Goal: Task Accomplishment & Management: Use online tool/utility

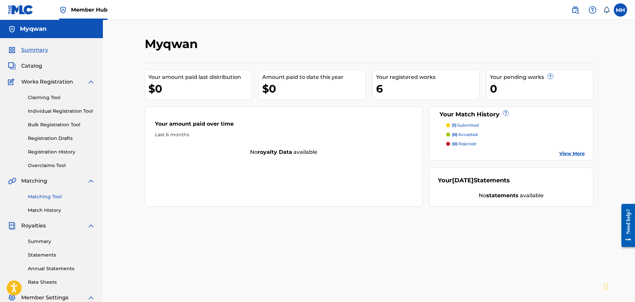
click at [47, 194] on link "Matching Tool" at bounding box center [61, 196] width 67 height 7
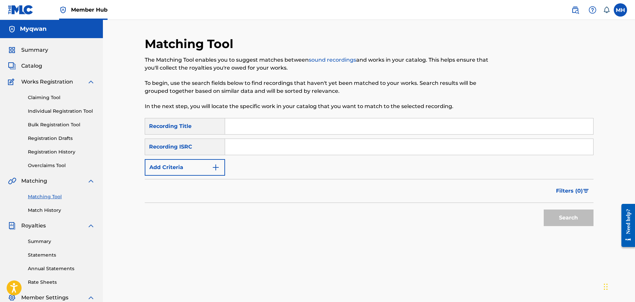
click at [254, 121] on input "Search Form" at bounding box center [409, 126] width 368 height 16
type input "death note"
click at [543, 210] on button "Search" at bounding box center [568, 218] width 50 height 17
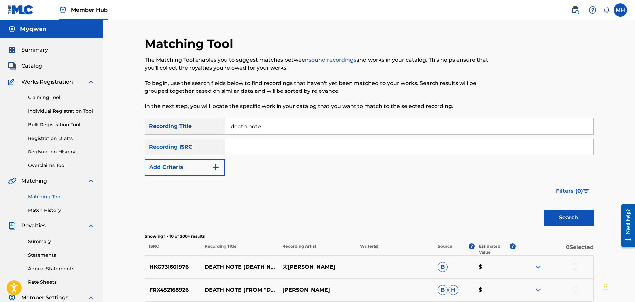
click at [193, 158] on div "SearchWithCriteriad1128ec5-32e0-412c-819d-f83dec903131 Recording Title death no…" at bounding box center [369, 147] width 448 height 58
click at [195, 169] on button "Add Criteria" at bounding box center [185, 167] width 80 height 17
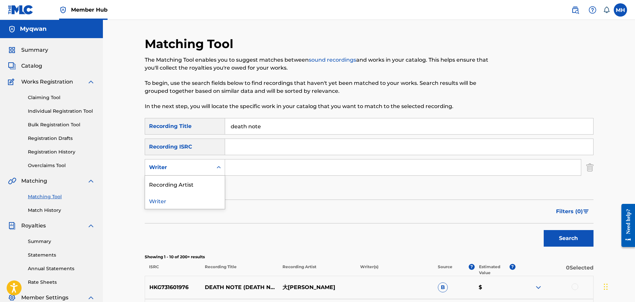
click at [197, 169] on div "Writer" at bounding box center [179, 168] width 60 height 8
click at [193, 184] on div "Recording Artist" at bounding box center [185, 184] width 80 height 17
click at [252, 166] on input "Search Form" at bounding box center [403, 168] width 356 height 16
click at [252, 166] on input "m" at bounding box center [403, 168] width 356 height 16
type input "myqwan"
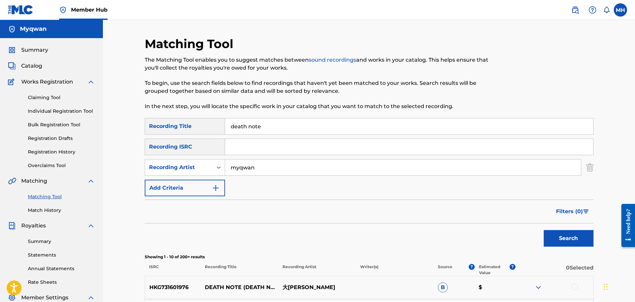
click at [543, 230] on button "Search" at bounding box center [568, 238] width 50 height 17
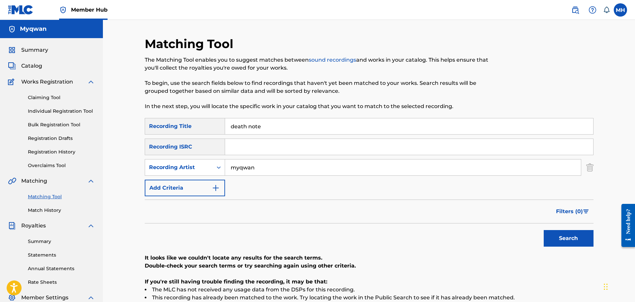
drag, startPoint x: 273, startPoint y: 130, endPoint x: 133, endPoint y: 107, distance: 141.5
click at [133, 107] on div "Matching Tool The Matching Tool enables you to suggest matches between sound re…" at bounding box center [369, 200] width 532 height 360
click at [543, 230] on button "Search" at bounding box center [568, 238] width 50 height 17
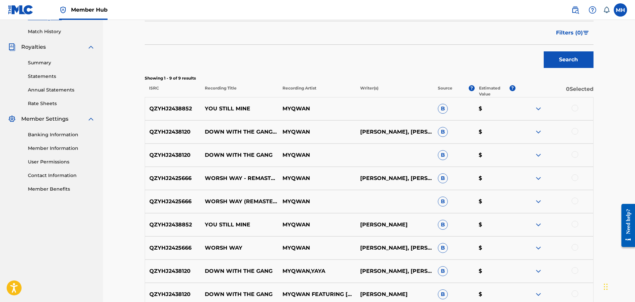
scroll to position [178, 0]
click at [43, 79] on link "Statements" at bounding box center [61, 76] width 67 height 7
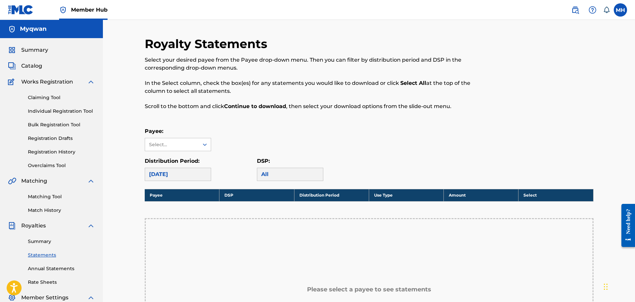
click at [87, 102] on div "Claiming Tool Individual Registration Tool Bulk Registration Tool Registration …" at bounding box center [51, 127] width 87 height 83
click at [80, 106] on div "Claiming Tool Individual Registration Tool Bulk Registration Tool Registration …" at bounding box center [51, 127] width 87 height 83
click at [79, 109] on link "Individual Registration Tool" at bounding box center [61, 111] width 67 height 7
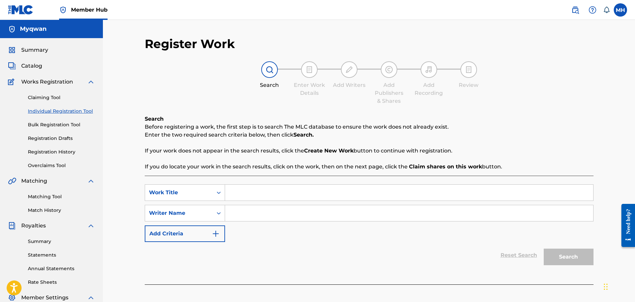
click at [255, 218] on input "Search Form" at bounding box center [409, 213] width 368 height 16
type input "myqwa"
click at [43, 96] on link "Claiming Tool" at bounding box center [61, 97] width 67 height 7
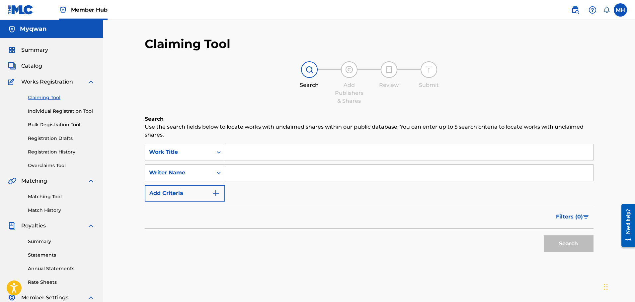
click at [277, 177] on input "Search Form" at bounding box center [409, 173] width 368 height 16
type input "n"
type input "myqwan"
click at [543, 236] on button "Search" at bounding box center [568, 244] width 50 height 17
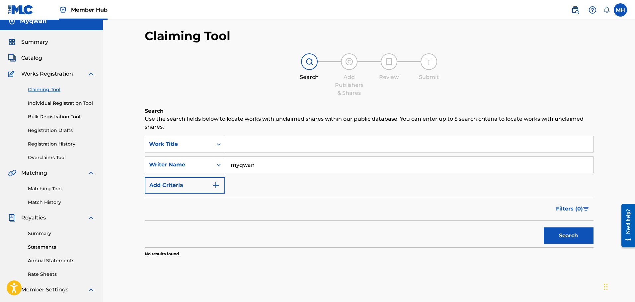
scroll to position [9, 0]
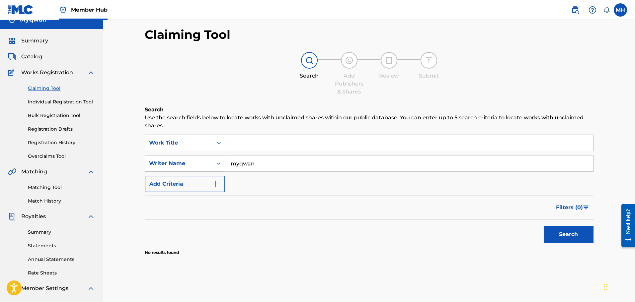
click at [211, 159] on div "Writer Name" at bounding box center [179, 163] width 68 height 13
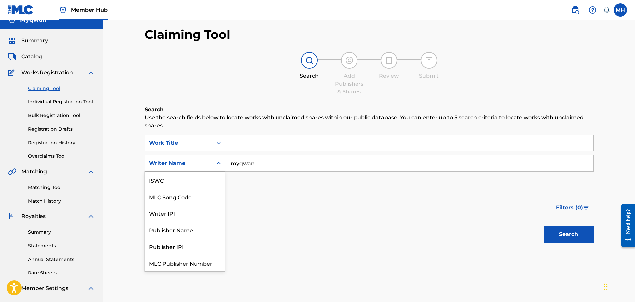
scroll to position [17, 0]
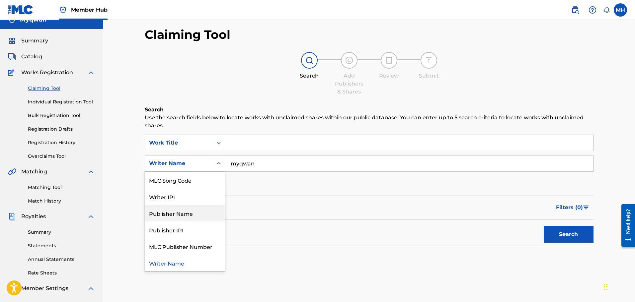
click at [197, 221] on div "Publisher Name" at bounding box center [185, 213] width 80 height 17
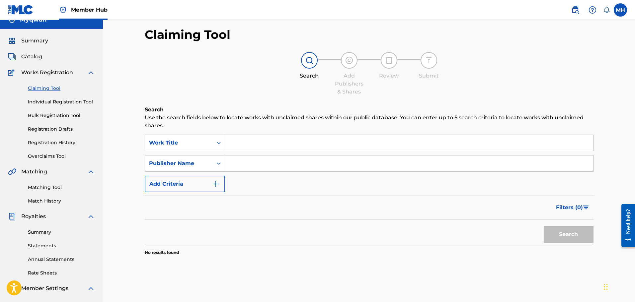
click at [368, 165] on input "Search Form" at bounding box center [409, 164] width 368 height 16
type input "myqwan"
click at [543, 226] on button "Search" at bounding box center [568, 234] width 50 height 17
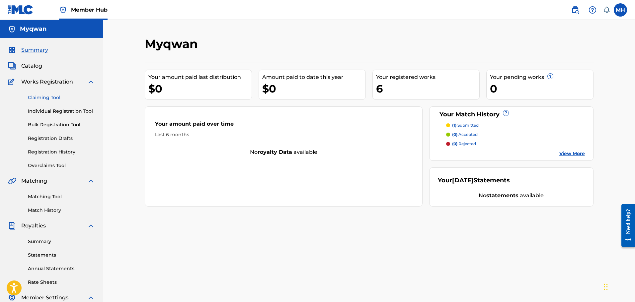
click at [37, 94] on link "Claiming Tool" at bounding box center [61, 97] width 67 height 7
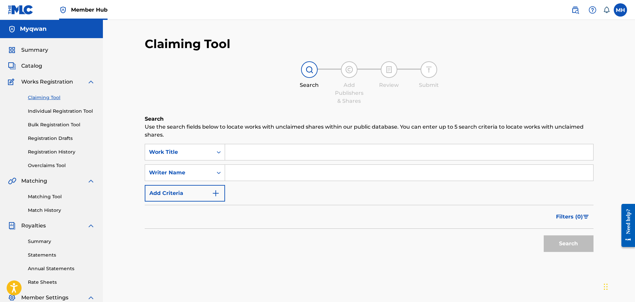
click at [248, 169] on input "Search Form" at bounding box center [409, 173] width 368 height 16
type input "[PERSON_NAME]"
click at [543, 236] on button "Search" at bounding box center [568, 244] width 50 height 17
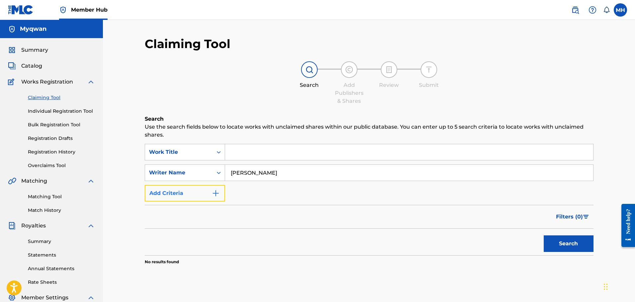
click at [221, 193] on button "Add Criteria" at bounding box center [185, 193] width 80 height 17
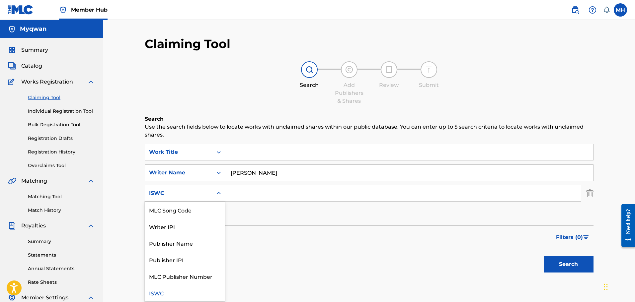
click at [197, 191] on div "ISWC" at bounding box center [179, 193] width 60 height 8
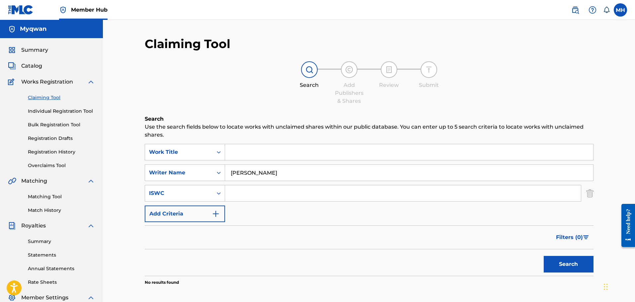
click at [47, 192] on div "Matching Tool Match History" at bounding box center [51, 199] width 87 height 29
click at [53, 201] on div "Matching Tool Match History" at bounding box center [51, 199] width 87 height 29
click at [51, 197] on link "Matching Tool" at bounding box center [61, 196] width 67 height 7
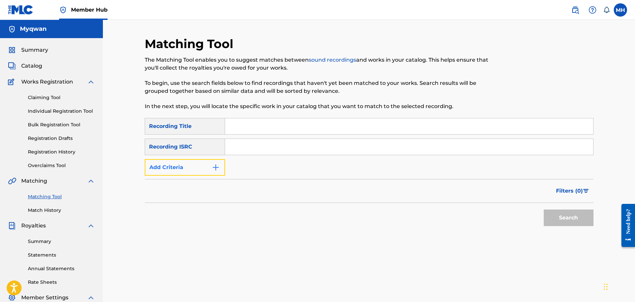
click at [212, 173] on button "Add Criteria" at bounding box center [185, 167] width 80 height 17
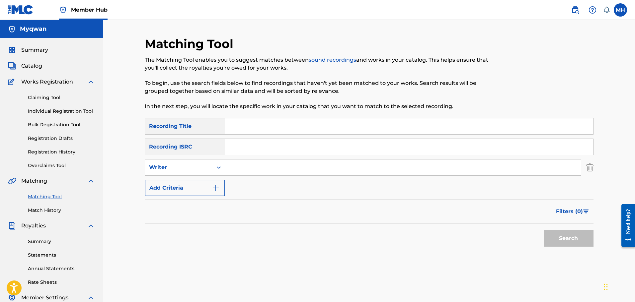
click at [194, 177] on div "SearchWithCriteriaa6239883-9aa9-4bea-a5e9-d0be8adaf242 Recording Title SearchWi…" at bounding box center [369, 157] width 448 height 78
click at [199, 171] on div "Writer" at bounding box center [179, 167] width 68 height 13
click at [195, 183] on div "Recording Artist" at bounding box center [185, 184] width 80 height 17
click at [237, 170] on input "Search Form" at bounding box center [403, 168] width 356 height 16
type input "rhver"
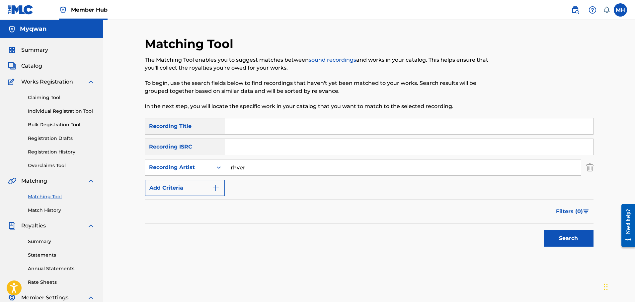
click at [543, 230] on button "Search" at bounding box center [568, 238] width 50 height 17
